Goal: Task Accomplishment & Management: Manage account settings

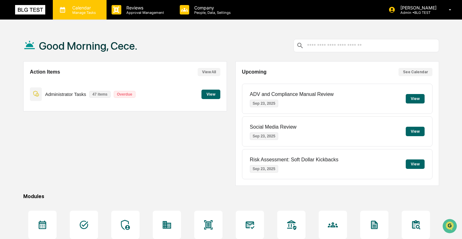
click at [91, 13] on p "Manage Tasks" at bounding box center [83, 12] width 32 height 4
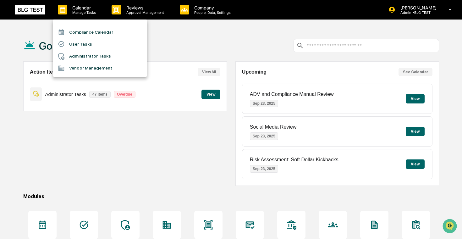
click at [90, 55] on li "Administrator Tasks" at bounding box center [100, 56] width 94 height 12
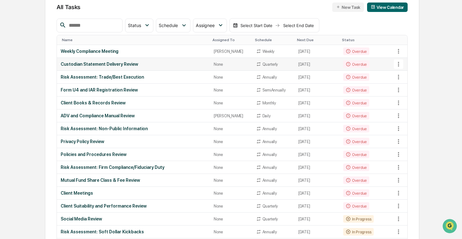
scroll to position [75, 0]
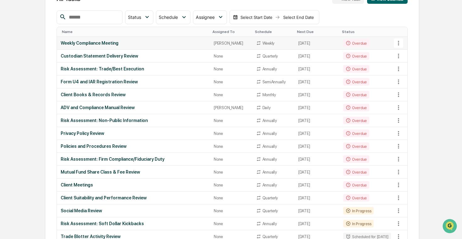
click at [165, 45] on div "Weekly Compliance Meeting" at bounding box center [133, 43] width 145 height 5
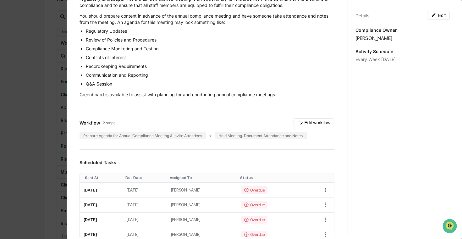
scroll to position [0, 0]
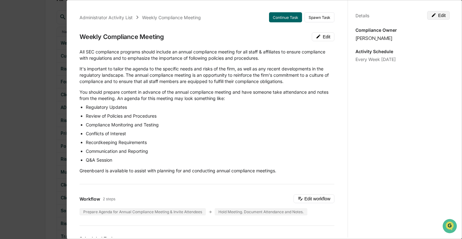
click at [434, 18] on button "Edit" at bounding box center [438, 15] width 23 height 9
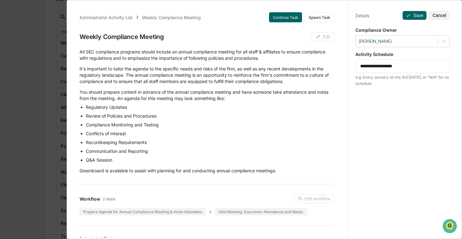
drag, startPoint x: 418, startPoint y: 67, endPoint x: 330, endPoint y: 66, distance: 87.6
click at [330, 66] on div "Administrator Activity List Weekly Compliance Meeting Continue Task Spawn Task …" at bounding box center [264, 117] width 386 height 239
click at [381, 64] on textarea "**********" at bounding box center [402, 66] width 85 height 7
click at [397, 64] on textarea "**********" at bounding box center [402, 66] width 85 height 7
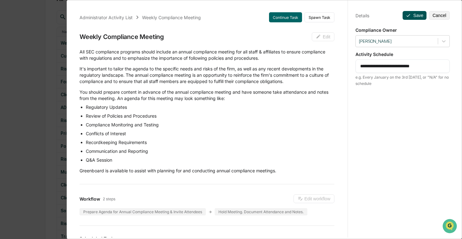
type textarea "**********"
click at [416, 16] on button "Save" at bounding box center [414, 15] width 24 height 9
click at [410, 16] on button "Save" at bounding box center [414, 15] width 24 height 9
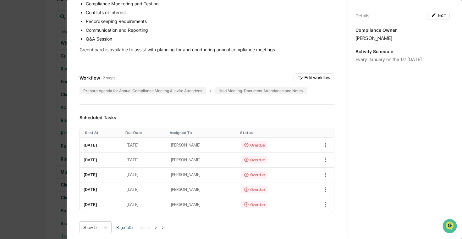
scroll to position [161, 0]
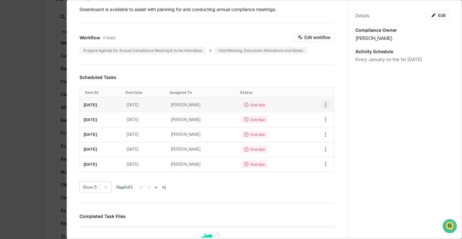
click at [323, 105] on icon "button" at bounding box center [325, 104] width 7 height 7
click at [331, 125] on li "Delete task" at bounding box center [347, 127] width 52 height 12
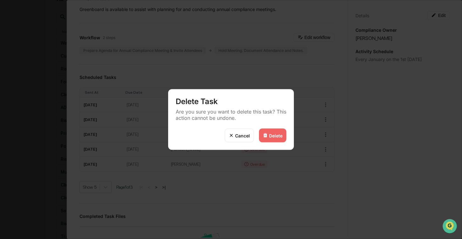
click at [269, 138] on div "Delete" at bounding box center [272, 135] width 27 height 14
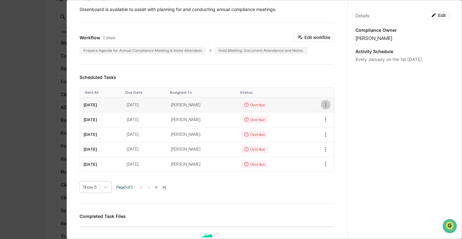
click at [323, 104] on icon "button" at bounding box center [325, 104] width 7 height 7
click at [337, 129] on li "Delete task" at bounding box center [347, 127] width 52 height 12
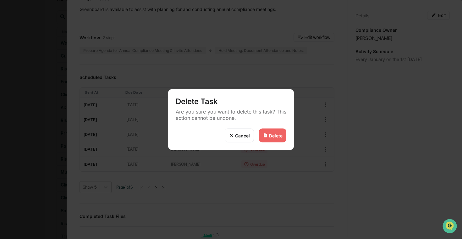
click at [282, 132] on div "Delete" at bounding box center [276, 134] width 14 height 5
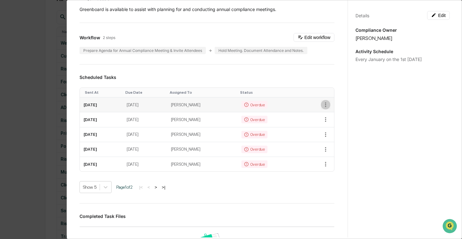
click at [325, 107] on icon "button" at bounding box center [325, 104] width 7 height 7
click at [333, 126] on li "Delete task" at bounding box center [347, 127] width 52 height 12
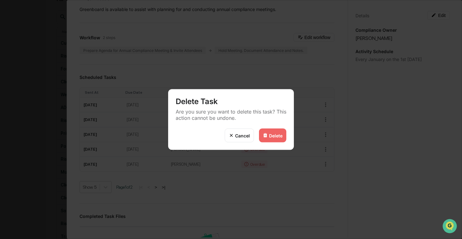
click at [284, 136] on div "Delete" at bounding box center [272, 135] width 27 height 14
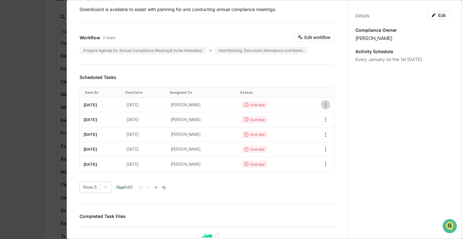
click at [326, 105] on icon "button" at bounding box center [325, 104] width 7 height 7
click at [331, 128] on li "Delete task" at bounding box center [347, 127] width 52 height 12
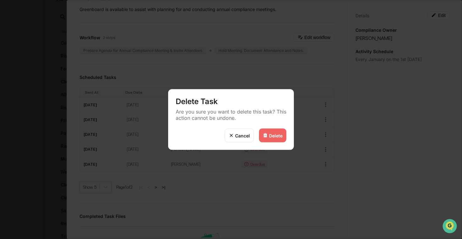
click at [274, 135] on div "Delete" at bounding box center [276, 134] width 14 height 5
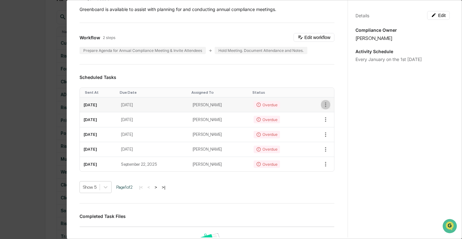
click at [326, 105] on icon "button" at bounding box center [325, 104] width 7 height 7
click at [334, 125] on li "Delete task" at bounding box center [347, 127] width 52 height 12
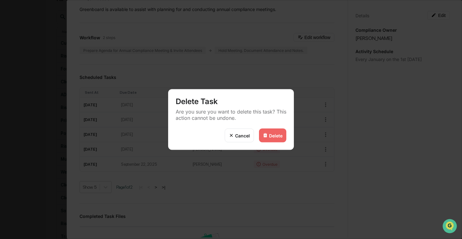
click at [281, 134] on div "Delete" at bounding box center [276, 134] width 14 height 5
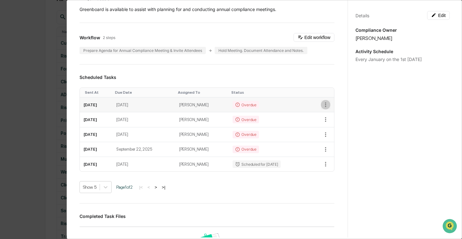
click at [323, 103] on icon "button" at bounding box center [325, 104] width 7 height 7
click at [329, 130] on li "Delete task" at bounding box center [347, 127] width 52 height 12
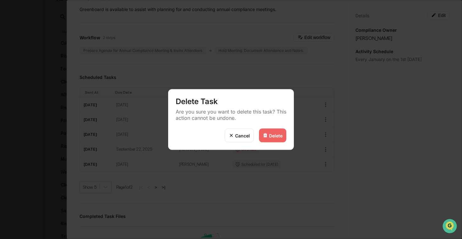
click at [281, 134] on div "Delete" at bounding box center [276, 134] width 14 height 5
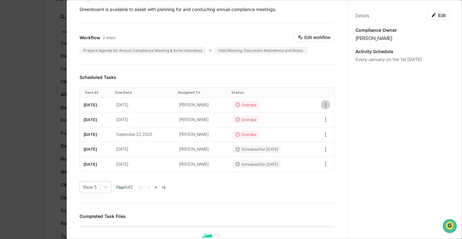
click at [326, 105] on icon "button" at bounding box center [325, 104] width 7 height 7
click at [342, 132] on li "Delete task" at bounding box center [347, 127] width 52 height 12
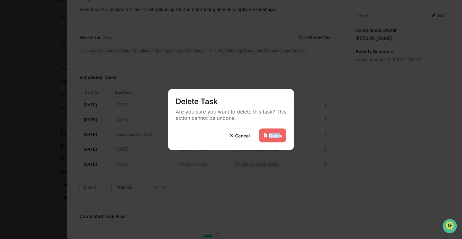
click at [279, 132] on div "Delete" at bounding box center [276, 134] width 14 height 5
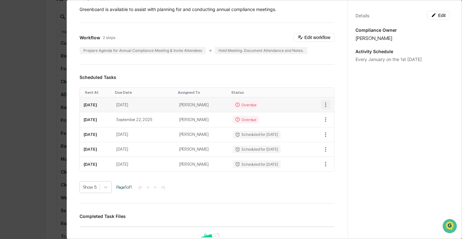
click at [323, 105] on icon "button" at bounding box center [325, 104] width 7 height 7
click at [327, 129] on img at bounding box center [328, 127] width 5 height 5
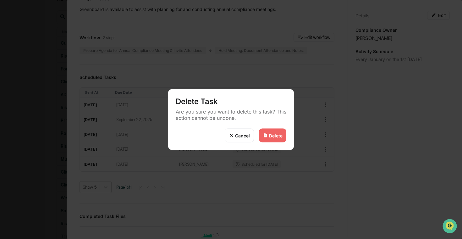
click at [279, 135] on div "Delete" at bounding box center [276, 134] width 14 height 5
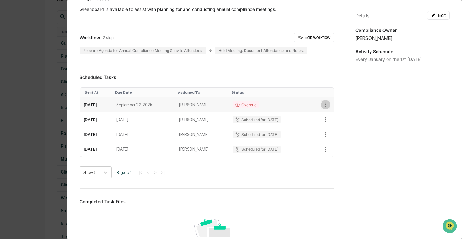
click at [325, 104] on icon "button" at bounding box center [325, 104] width 1 height 5
click at [336, 124] on li "Delete task" at bounding box center [347, 127] width 52 height 12
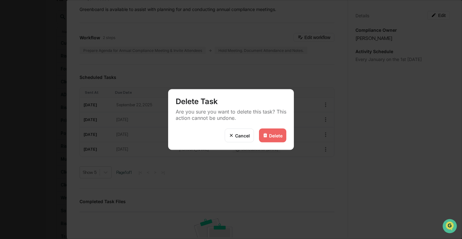
click at [274, 137] on div "Delete" at bounding box center [276, 134] width 14 height 5
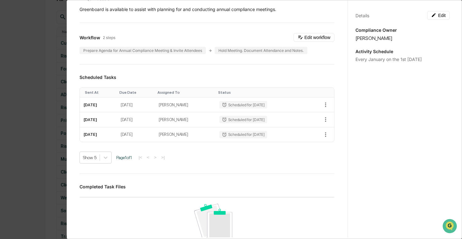
click at [38, 111] on div "Administrator Activity List Weekly Compliance Meeting Start Task Spawn Task Wee…" at bounding box center [231, 119] width 462 height 239
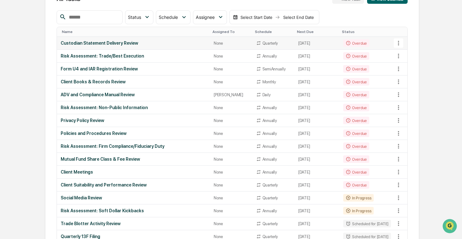
click at [181, 48] on td "Custodian Statement Delivery Review" at bounding box center [133, 43] width 153 height 13
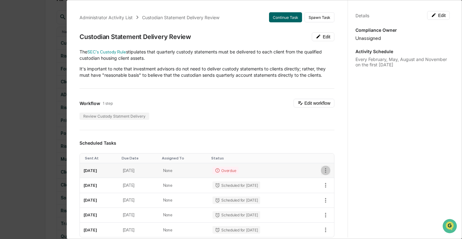
click at [324, 168] on icon "button" at bounding box center [325, 170] width 7 height 7
click at [338, 191] on li "Delete task" at bounding box center [347, 193] width 52 height 12
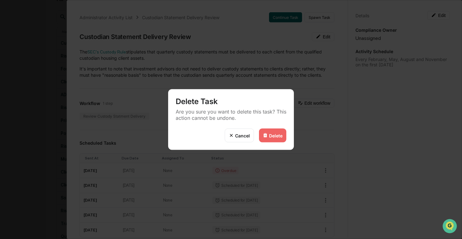
click at [275, 133] on div "Delete" at bounding box center [276, 134] width 14 height 5
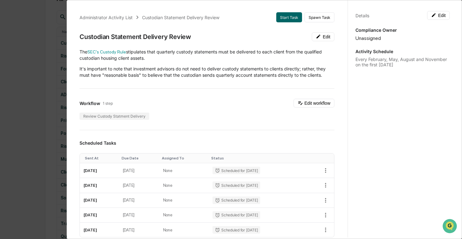
click at [39, 106] on div "Administrator Activity List Custodian Statement Delivery Review Start Task Spaw…" at bounding box center [231, 119] width 462 height 239
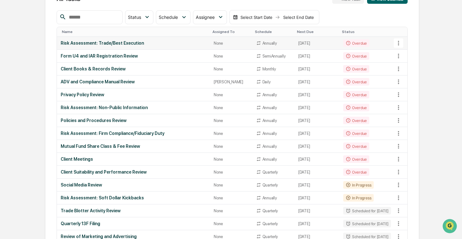
click at [150, 46] on td "Risk Assessment: Trade/Best Execution" at bounding box center [133, 43] width 153 height 13
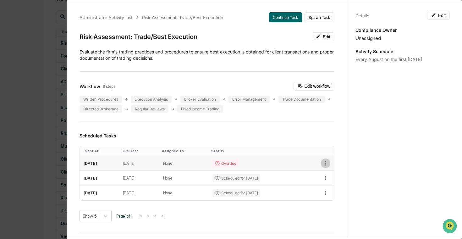
click at [322, 161] on icon "button" at bounding box center [325, 162] width 7 height 7
click at [335, 186] on li "Delete task" at bounding box center [347, 185] width 52 height 12
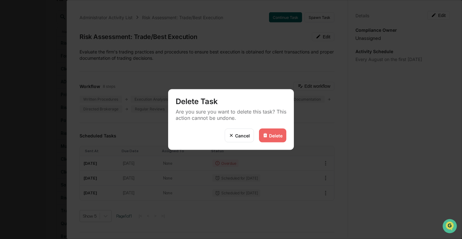
click at [277, 134] on div "Delete" at bounding box center [276, 134] width 14 height 5
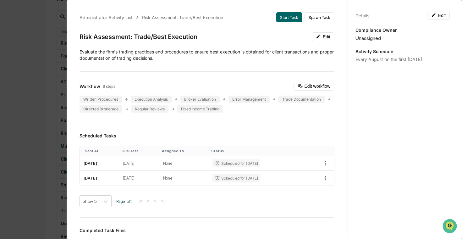
click at [45, 126] on div "Delete Task Are you sure you want to delete this task? This action cannot be un…" at bounding box center [231, 119] width 462 height 239
click at [45, 125] on div "Administrator Activity List Risk Assessment: Trade/Best Execution Start Task Sp…" at bounding box center [231, 119] width 462 height 239
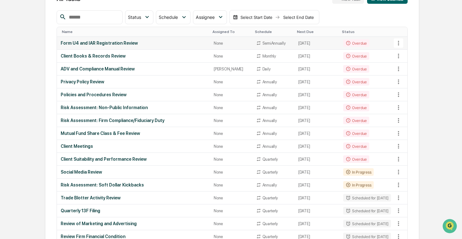
click at [127, 42] on div "Form U4 and IAR Registration Review" at bounding box center [133, 43] width 145 height 5
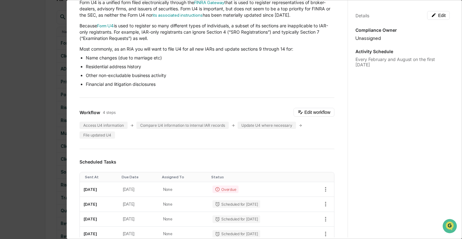
scroll to position [208, 0]
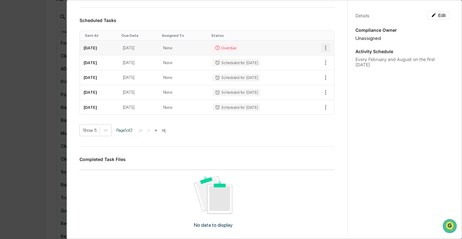
click at [326, 47] on icon "button" at bounding box center [325, 47] width 7 height 7
click at [332, 71] on li "Delete task" at bounding box center [347, 70] width 52 height 12
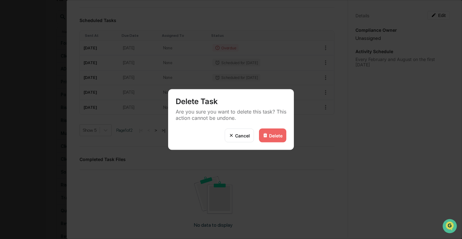
click at [278, 134] on div "Delete" at bounding box center [276, 134] width 14 height 5
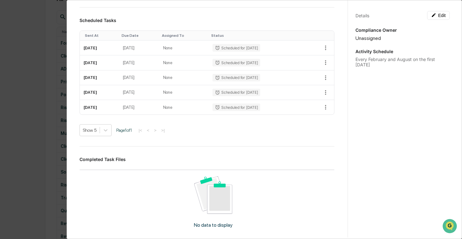
click at [46, 112] on div "Administrator Activity List Form U4 and IAR Registration Review Start Task Spaw…" at bounding box center [231, 119] width 462 height 239
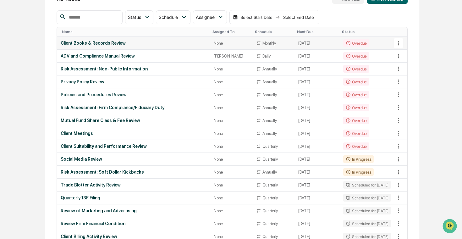
click at [160, 44] on div "Client Books & Records Review" at bounding box center [133, 43] width 145 height 5
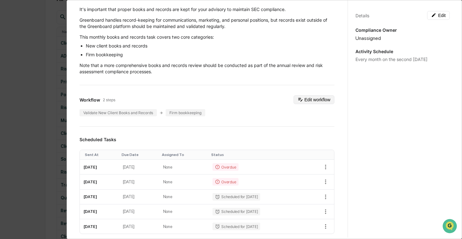
scroll to position [63, 0]
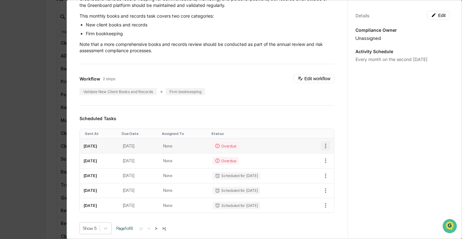
click at [325, 147] on icon "button" at bounding box center [325, 145] width 1 height 5
click at [337, 165] on li "Delete task" at bounding box center [347, 168] width 52 height 12
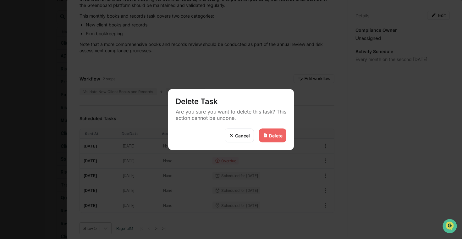
click at [283, 136] on div "Delete" at bounding box center [272, 135] width 27 height 14
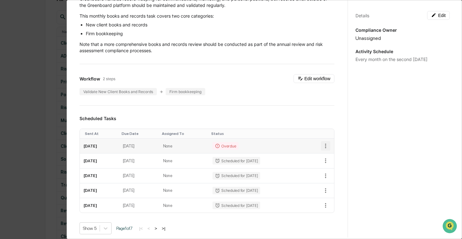
click at [325, 145] on icon "button" at bounding box center [325, 145] width 7 height 7
click at [328, 166] on img at bounding box center [328, 168] width 5 height 5
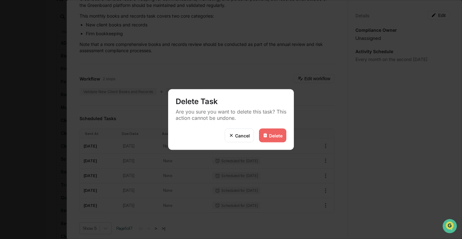
click at [270, 135] on div "Delete" at bounding box center [276, 134] width 14 height 5
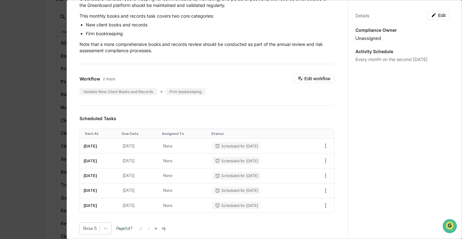
click at [30, 116] on div "Administrator Activity List Client Books & Records Review Start Task Spawn Task…" at bounding box center [231, 119] width 462 height 239
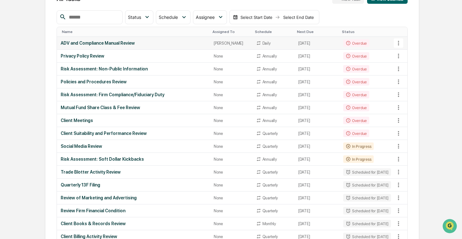
click at [118, 48] on td "ADV and Compliance Manual Review" at bounding box center [133, 43] width 153 height 13
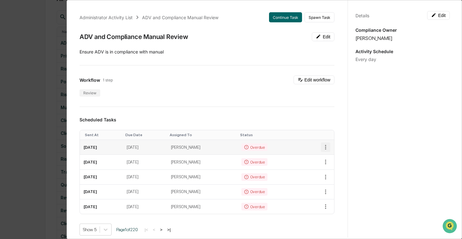
click at [325, 146] on icon "button" at bounding box center [325, 146] width 7 height 7
click at [334, 168] on li "Delete task" at bounding box center [347, 170] width 52 height 12
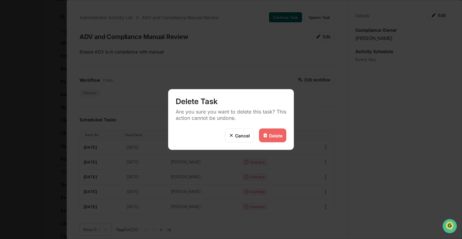
click at [267, 133] on img at bounding box center [264, 135] width 5 height 5
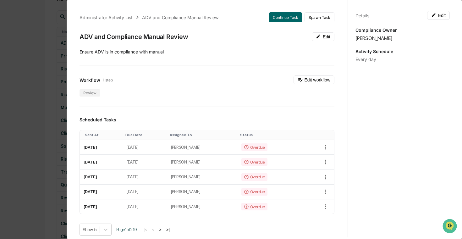
click at [21, 99] on div "Administrator Activity List ADV and Compliance Manual Review Continue Task Spaw…" at bounding box center [231, 119] width 462 height 239
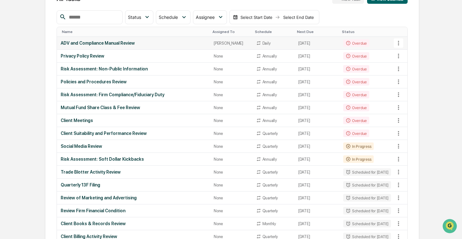
click at [400, 41] on icon at bounding box center [398, 43] width 7 height 7
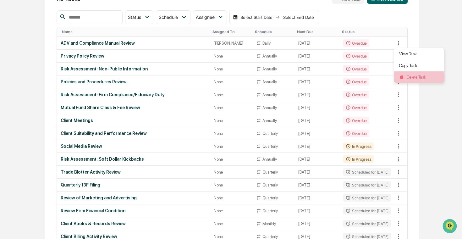
click at [413, 73] on li "Delete Task" at bounding box center [419, 77] width 50 height 12
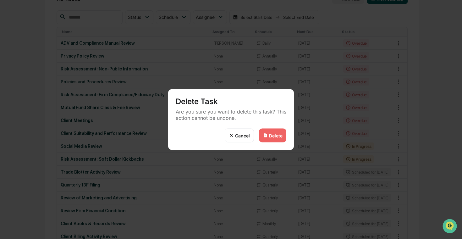
click at [276, 138] on div "Delete" at bounding box center [272, 135] width 27 height 14
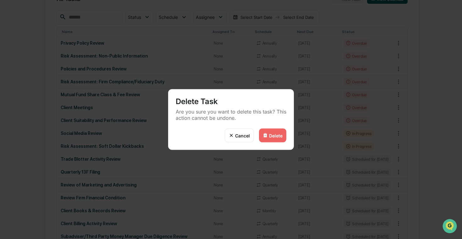
click at [370, 44] on div "Delete Task Are you sure you want to delete this task? This action cannot be un…" at bounding box center [231, 119] width 462 height 239
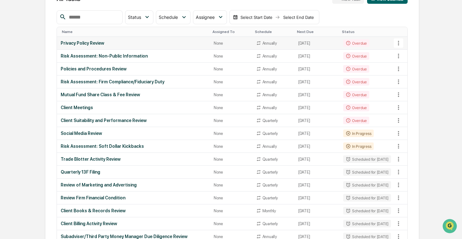
click at [368, 44] on td "Overdue" at bounding box center [366, 43] width 55 height 13
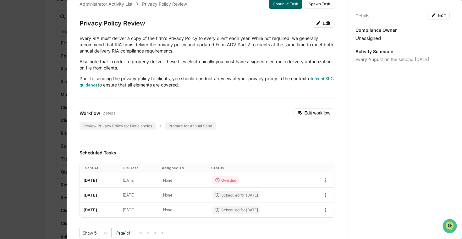
scroll to position [37, 0]
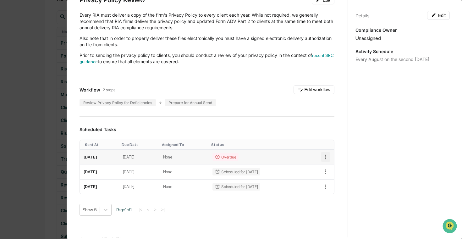
click at [322, 156] on icon "button" at bounding box center [325, 156] width 7 height 7
click at [337, 180] on li "Delete task" at bounding box center [347, 179] width 52 height 12
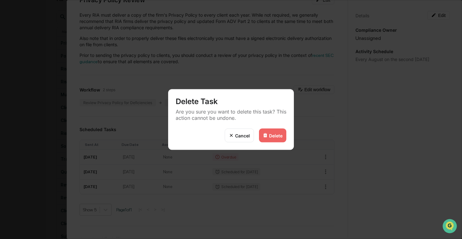
click at [278, 131] on div "Delete" at bounding box center [272, 135] width 27 height 14
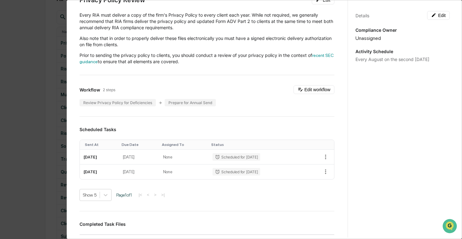
click at [40, 110] on div "Administrator Activity List Privacy Policy Review Start Task Spawn Task Privacy…" at bounding box center [231, 119] width 462 height 239
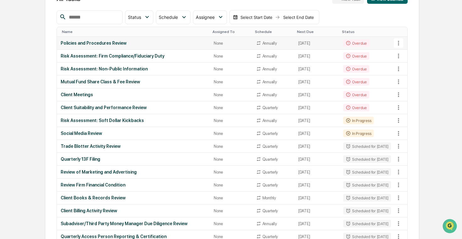
click at [138, 44] on div "Policies and Procedures Review" at bounding box center [133, 43] width 145 height 5
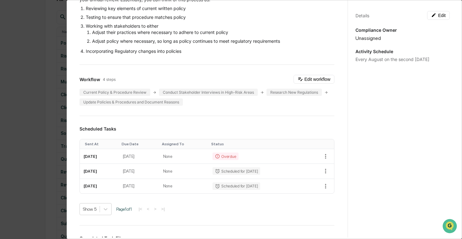
scroll to position [91, 0]
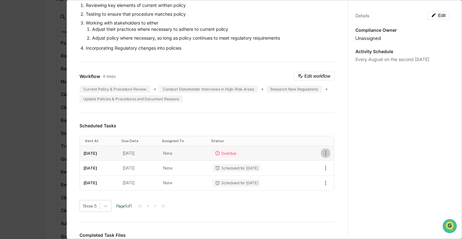
click at [323, 152] on icon "button" at bounding box center [325, 152] width 7 height 7
click at [345, 173] on li "Delete task" at bounding box center [347, 175] width 52 height 12
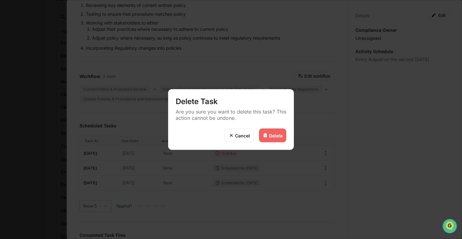
click at [275, 141] on div "Delete" at bounding box center [272, 135] width 27 height 14
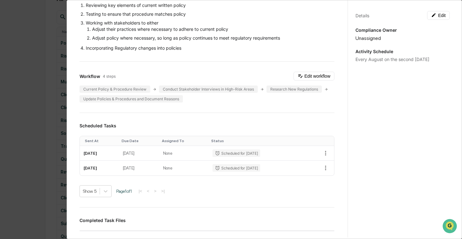
click at [30, 94] on div "Administrator Activity List Policies and Procedures Review Start Task Spawn Tas…" at bounding box center [231, 119] width 462 height 239
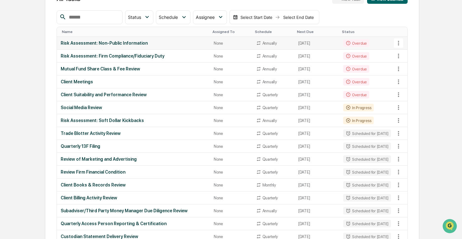
click at [117, 46] on td "Risk Assessment: Non-Public Information" at bounding box center [133, 43] width 153 height 13
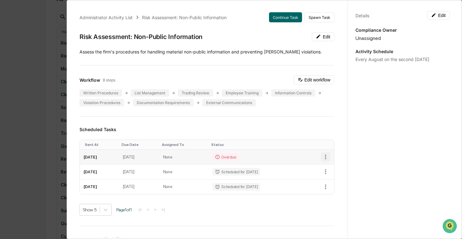
click at [325, 154] on icon "button" at bounding box center [325, 156] width 1 height 5
click at [340, 178] on li "Delete task" at bounding box center [347, 179] width 52 height 12
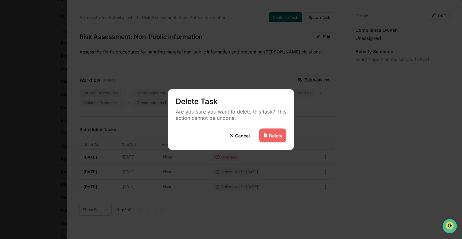
click at [286, 138] on div "Cancel Delete" at bounding box center [231, 138] width 126 height 21
click at [282, 138] on div "Delete" at bounding box center [272, 135] width 27 height 14
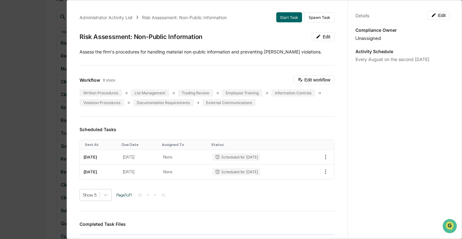
click at [43, 109] on div "Administrator Activity List Risk Assessment: Non-Public Information Start Task …" at bounding box center [231, 119] width 462 height 239
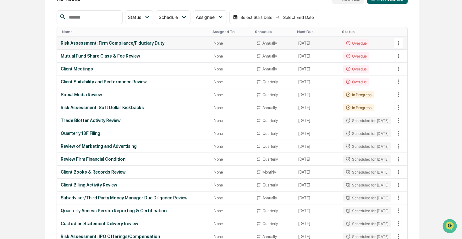
click at [154, 43] on div "Risk Assessment: Firm Compliance/Fiduciary Duty" at bounding box center [133, 43] width 145 height 5
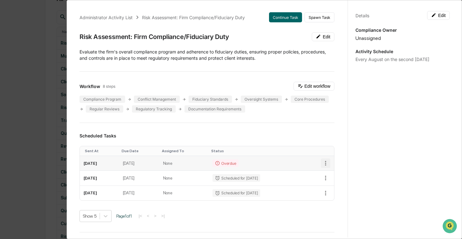
click at [326, 163] on icon "button" at bounding box center [325, 162] width 7 height 7
click at [331, 185] on img at bounding box center [328, 185] width 5 height 5
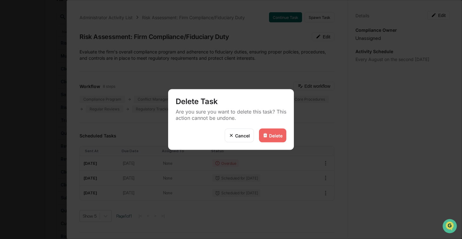
click at [277, 139] on div "Delete" at bounding box center [272, 135] width 27 height 14
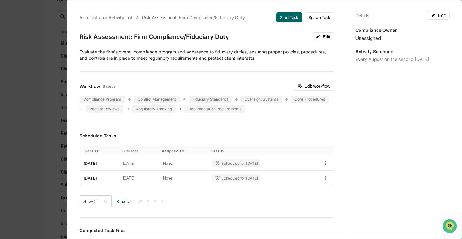
click at [52, 126] on div "Administrator Activity List Risk Assessment: Firm Compliance/Fiduciary Duty Sta…" at bounding box center [231, 119] width 462 height 239
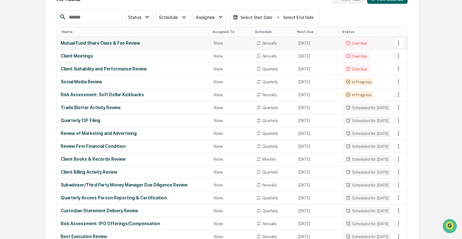
click at [149, 44] on div "Mutual Fund Share Class & Fee Review" at bounding box center [133, 43] width 145 height 5
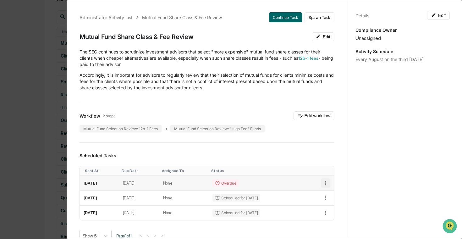
click at [325, 183] on icon "button" at bounding box center [325, 182] width 7 height 7
click at [332, 206] on li "Delete task" at bounding box center [347, 205] width 52 height 12
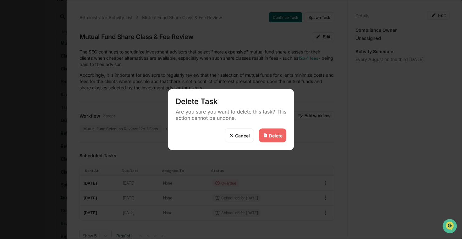
click at [279, 139] on div "Delete" at bounding box center [272, 135] width 27 height 14
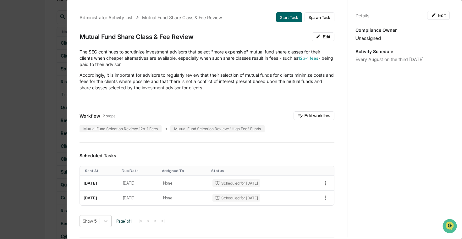
click at [47, 60] on div "Administrator Activity List Mutual Fund Share Class & Fee Review Start Task Spa…" at bounding box center [231, 119] width 462 height 239
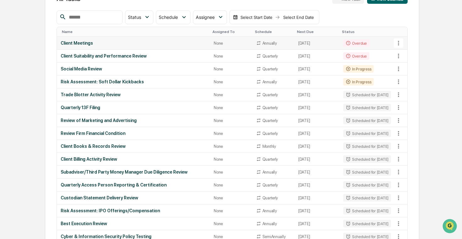
click at [179, 42] on div "Client Meetings" at bounding box center [133, 43] width 145 height 5
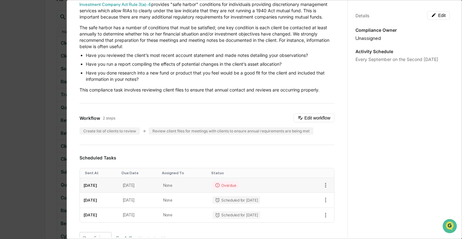
scroll to position [54, 0]
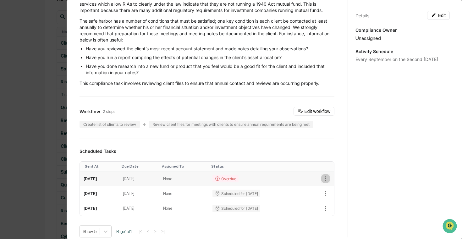
click at [324, 177] on icon "button" at bounding box center [325, 178] width 7 height 7
click at [328, 199] on img at bounding box center [328, 200] width 5 height 5
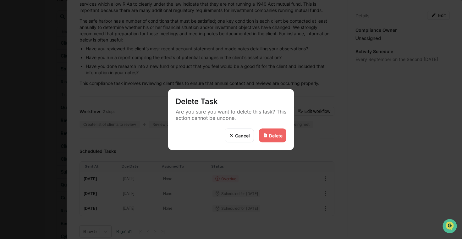
click at [274, 139] on div "Delete" at bounding box center [272, 135] width 27 height 14
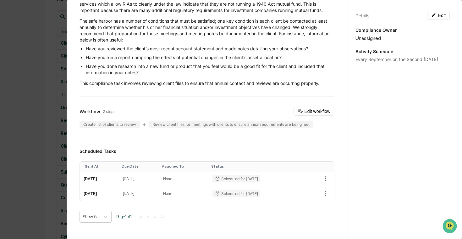
click at [17, 116] on div "Administrator Activity List Client Meetings Start Task Spawn Task Client Meetin…" at bounding box center [231, 119] width 462 height 239
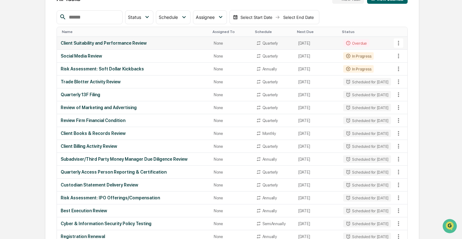
click at [128, 47] on td "Client Suitability and Performance Review" at bounding box center [133, 43] width 153 height 13
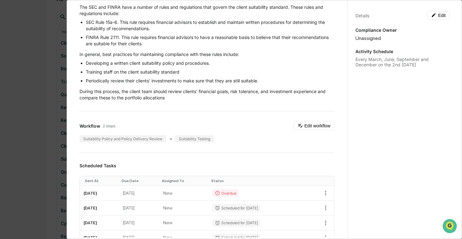
scroll to position [73, 0]
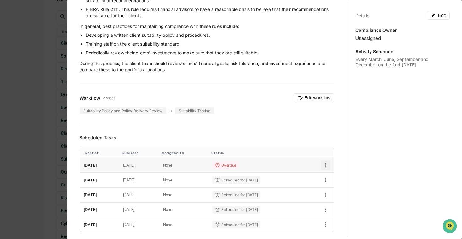
click at [326, 164] on icon "button" at bounding box center [325, 164] width 7 height 7
click at [343, 188] on li "Delete task" at bounding box center [347, 187] width 52 height 12
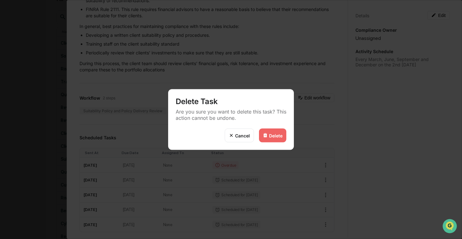
click at [272, 134] on div "Delete" at bounding box center [276, 134] width 14 height 5
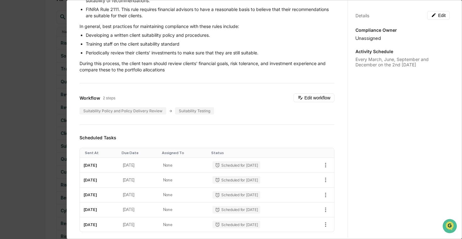
click at [45, 60] on div "Administrator Activity List Client Suitability and Performance Review Start Tas…" at bounding box center [231, 119] width 462 height 239
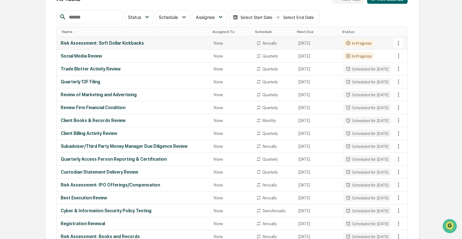
click at [397, 46] on icon at bounding box center [398, 43] width 7 height 7
click at [377, 41] on div at bounding box center [231, 119] width 462 height 239
click at [376, 41] on td "In Progress" at bounding box center [366, 43] width 55 height 13
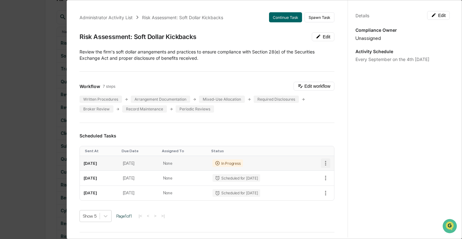
click at [325, 163] on icon "button" at bounding box center [325, 163] width 1 height 5
click at [339, 186] on li "Delete task" at bounding box center [347, 185] width 52 height 12
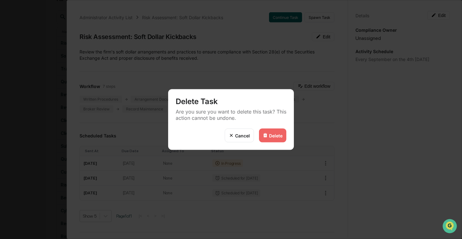
click at [278, 140] on div "Delete" at bounding box center [272, 135] width 27 height 14
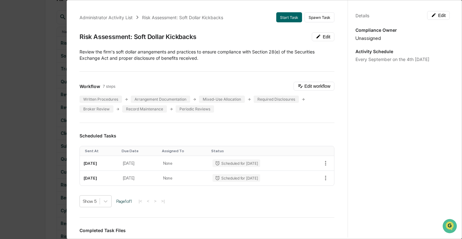
click at [15, 98] on div "Administrator Activity List Risk Assessment: Soft Dollar Kickbacks Start Task S…" at bounding box center [231, 119] width 462 height 239
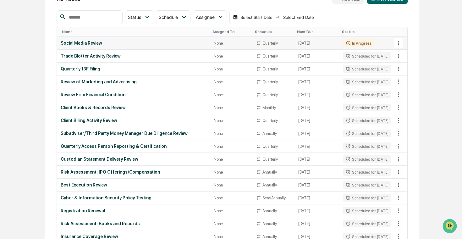
click at [95, 45] on div "Social Media Review" at bounding box center [133, 43] width 145 height 5
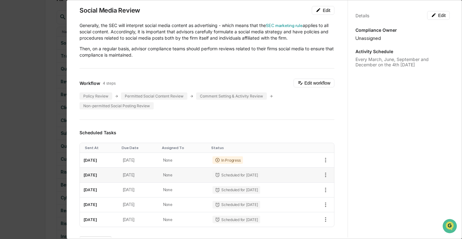
scroll to position [30, 0]
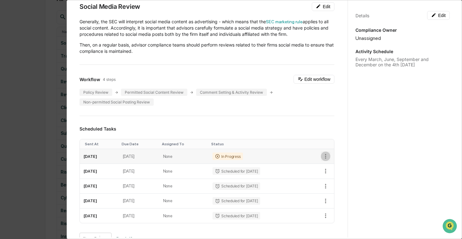
click at [322, 155] on icon "button" at bounding box center [325, 156] width 7 height 7
click at [339, 181] on li "Delete task" at bounding box center [347, 178] width 52 height 12
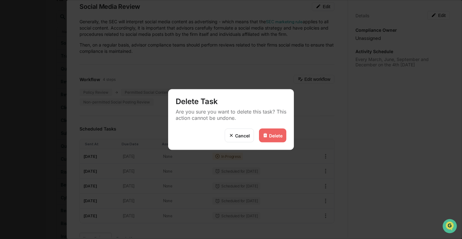
click at [274, 134] on div "Delete" at bounding box center [276, 134] width 14 height 5
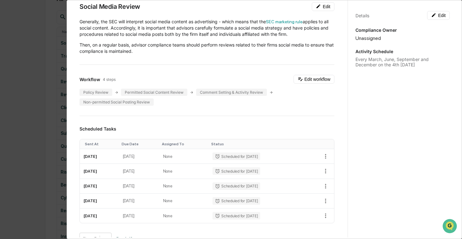
click at [28, 113] on div "Delete Task Are you sure you want to delete this task? This action cannot be un…" at bounding box center [231, 119] width 462 height 239
click at [28, 113] on div "Administrator Activity List Social Media Review Start Task Spawn Task Social Me…" at bounding box center [231, 119] width 462 height 239
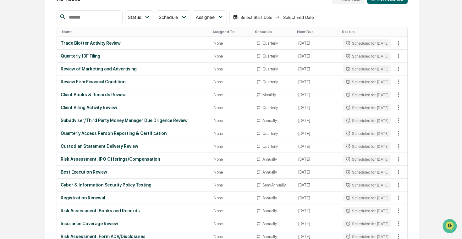
scroll to position [0, 0]
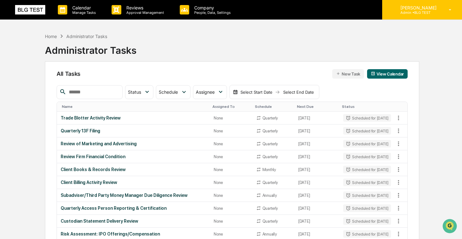
click at [430, 9] on p "[PERSON_NAME]" at bounding box center [417, 7] width 44 height 5
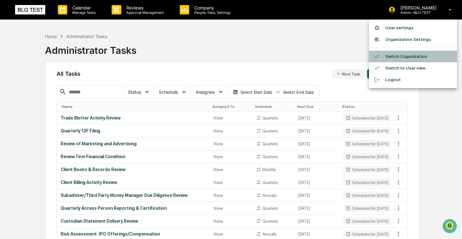
click at [428, 57] on li "Switch Organization" at bounding box center [413, 57] width 88 height 12
